Goal: Information Seeking & Learning: Check status

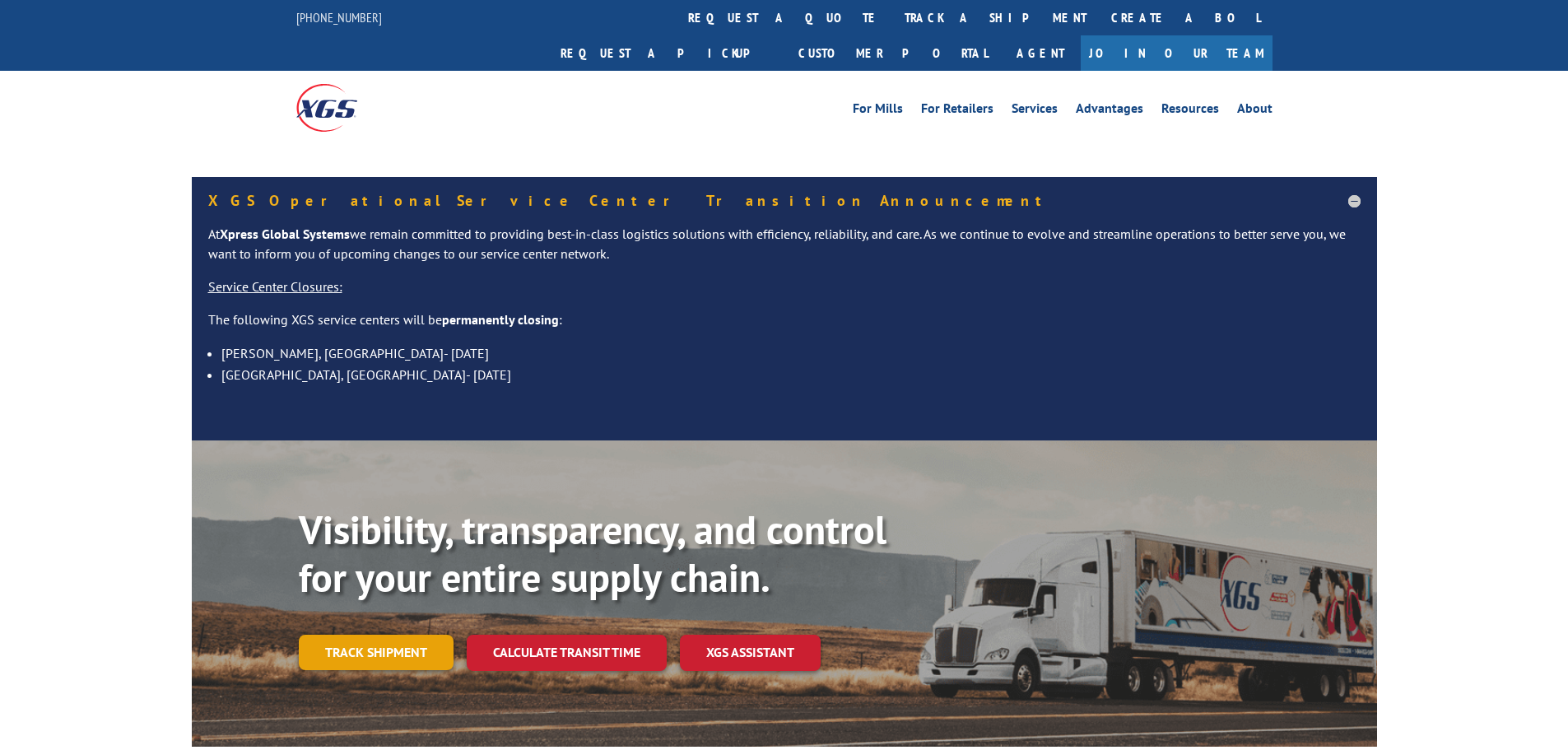
click at [342, 635] on link "Track shipment" at bounding box center [376, 652] width 155 height 34
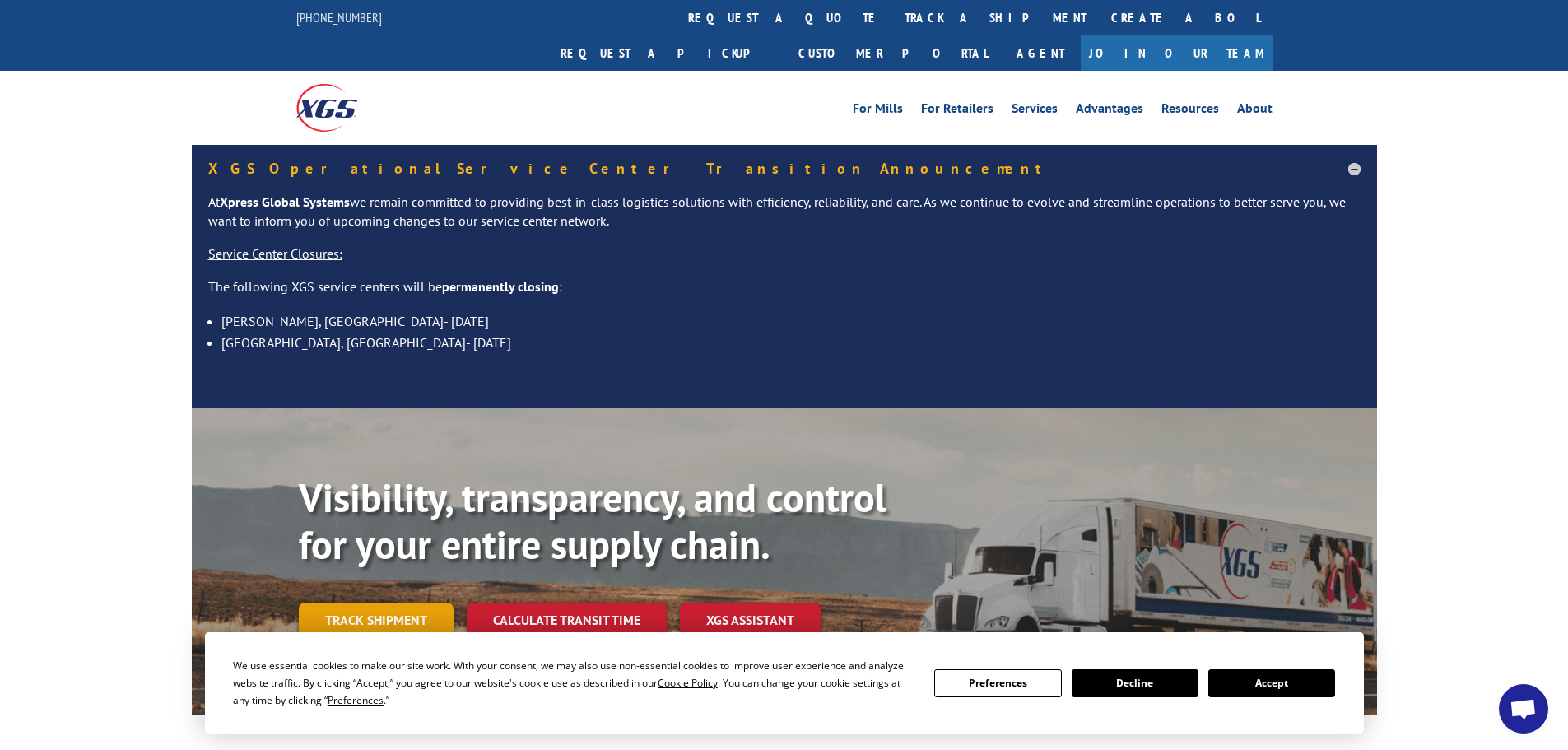
click at [333, 602] on link "Track shipment" at bounding box center [376, 619] width 155 height 34
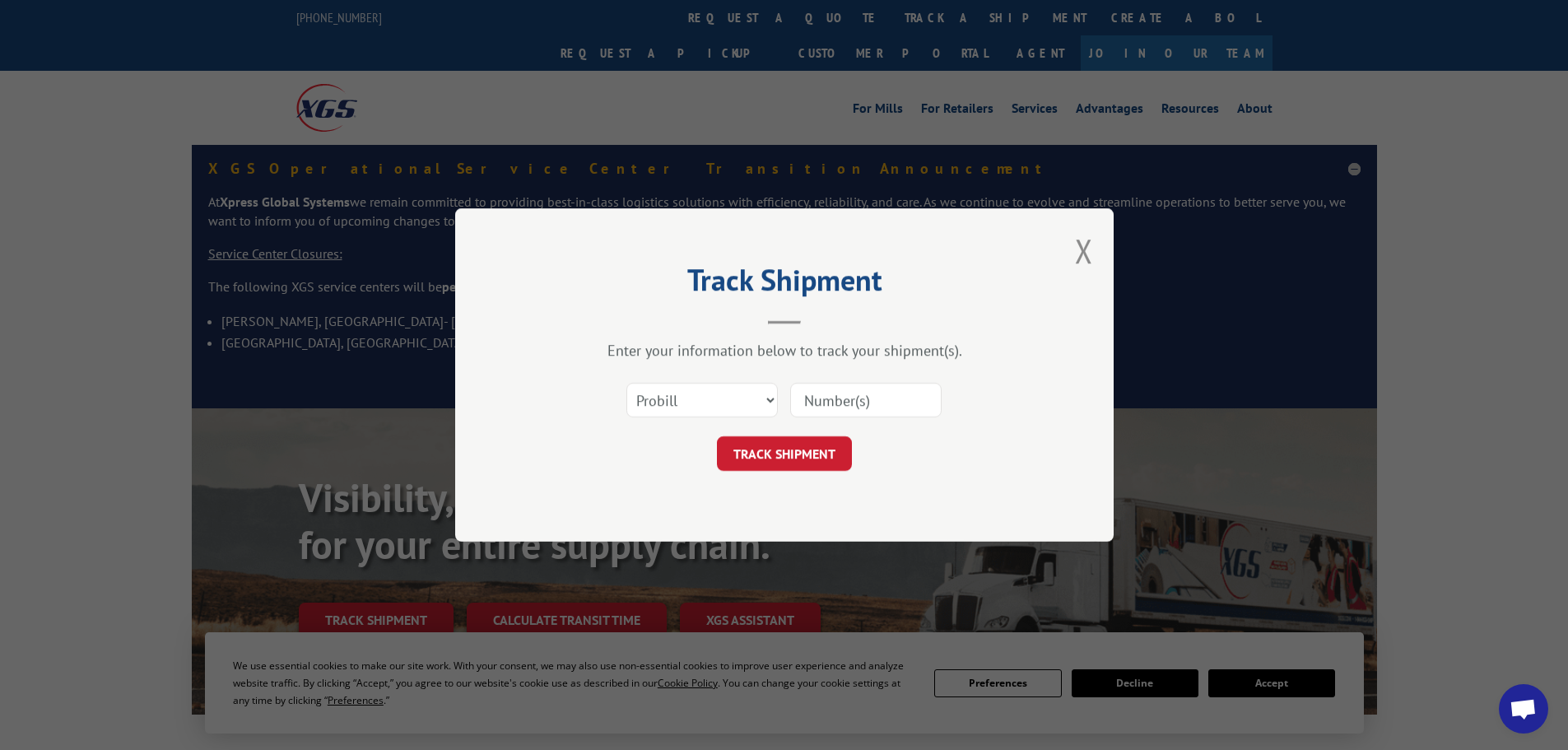
click at [731, 379] on div "Select category... Probill BOL PO" at bounding box center [784, 400] width 494 height 54
drag, startPoint x: 702, startPoint y: 404, endPoint x: 696, endPoint y: 416, distance: 13.4
click at [702, 404] on select "Select category... Probill BOL PO" at bounding box center [701, 400] width 151 height 34
select select "bol"
click at [626, 383] on select "Select category... Probill BOL PO" at bounding box center [701, 400] width 151 height 34
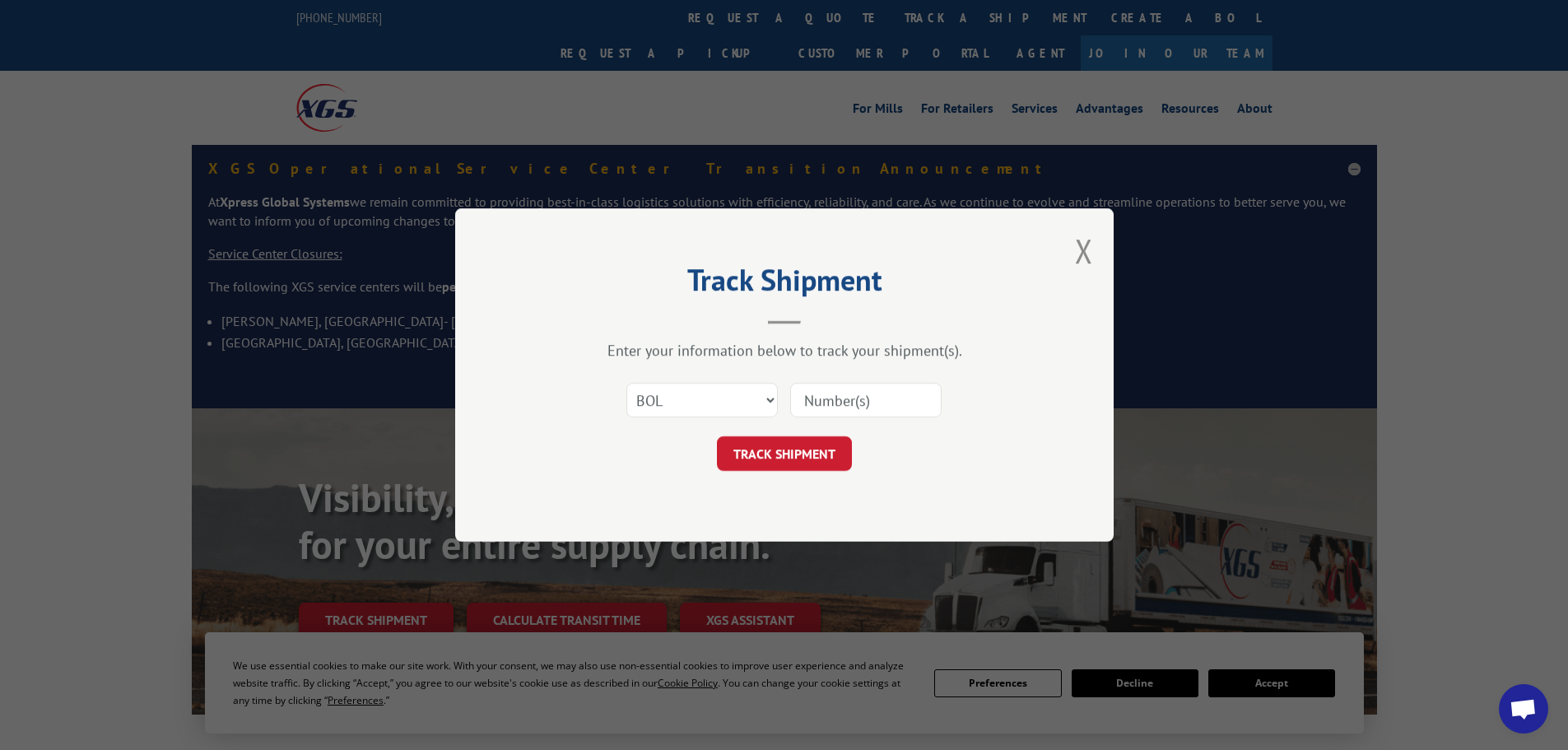
click at [797, 394] on input at bounding box center [866, 400] width 151 height 34
paste input "5995956"
type input "5995956"
click at [772, 445] on button "TRACK SHIPMENT" at bounding box center [784, 453] width 135 height 34
